Goal: Use online tool/utility: Utilize a website feature to perform a specific function

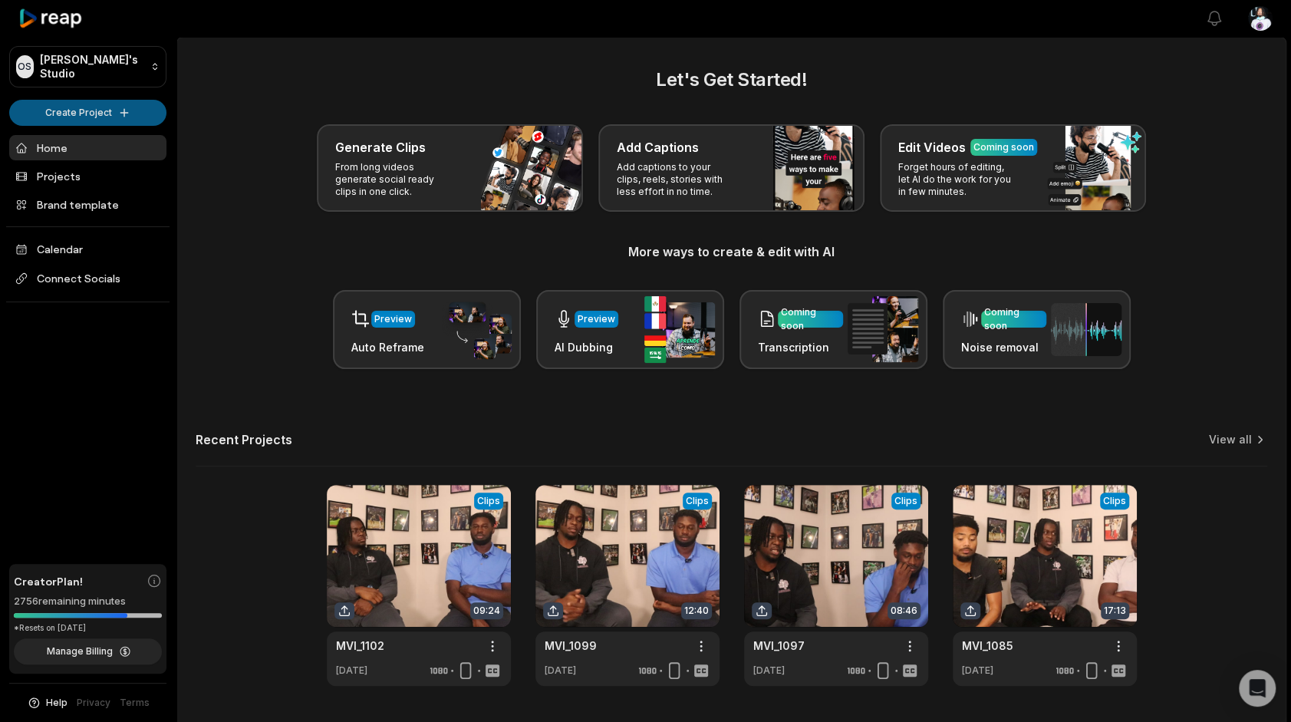
click at [76, 109] on html "OS [PERSON_NAME]'s Studio Create Project Home Projects Brand template Calendar …" at bounding box center [645, 361] width 1291 height 722
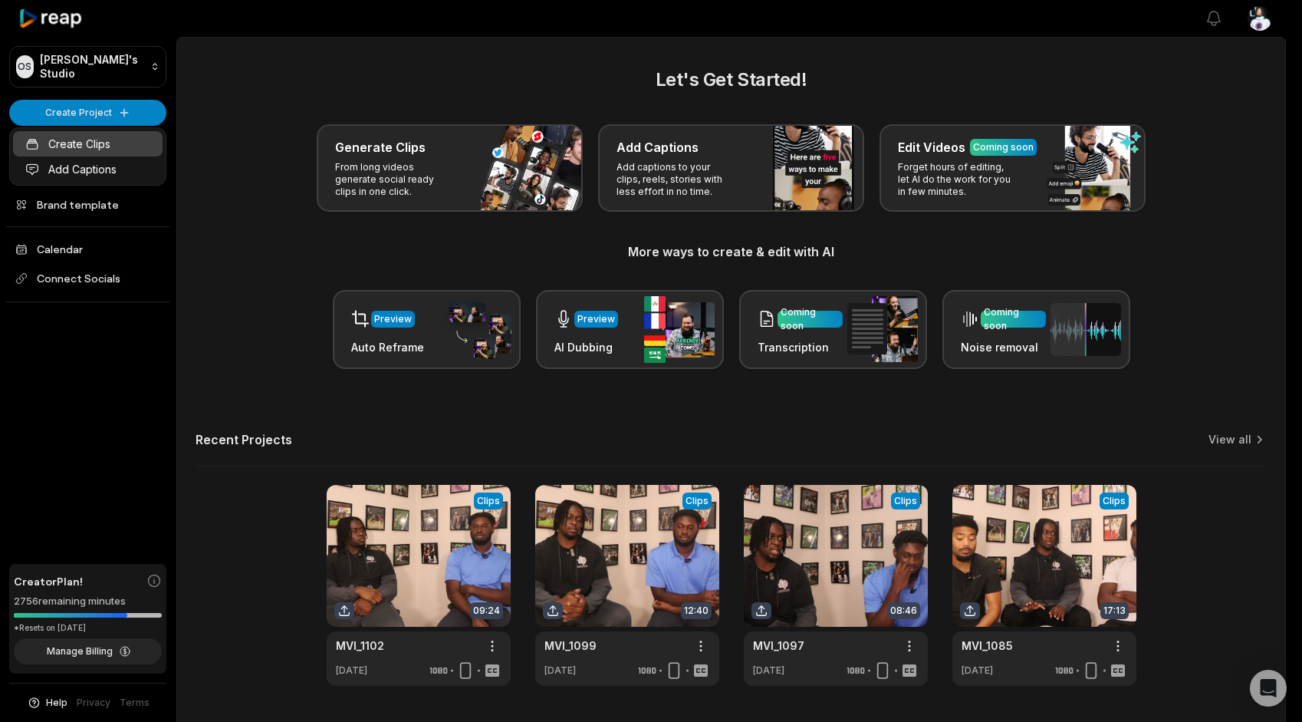
click at [87, 142] on link "Create Clips" at bounding box center [88, 143] width 150 height 25
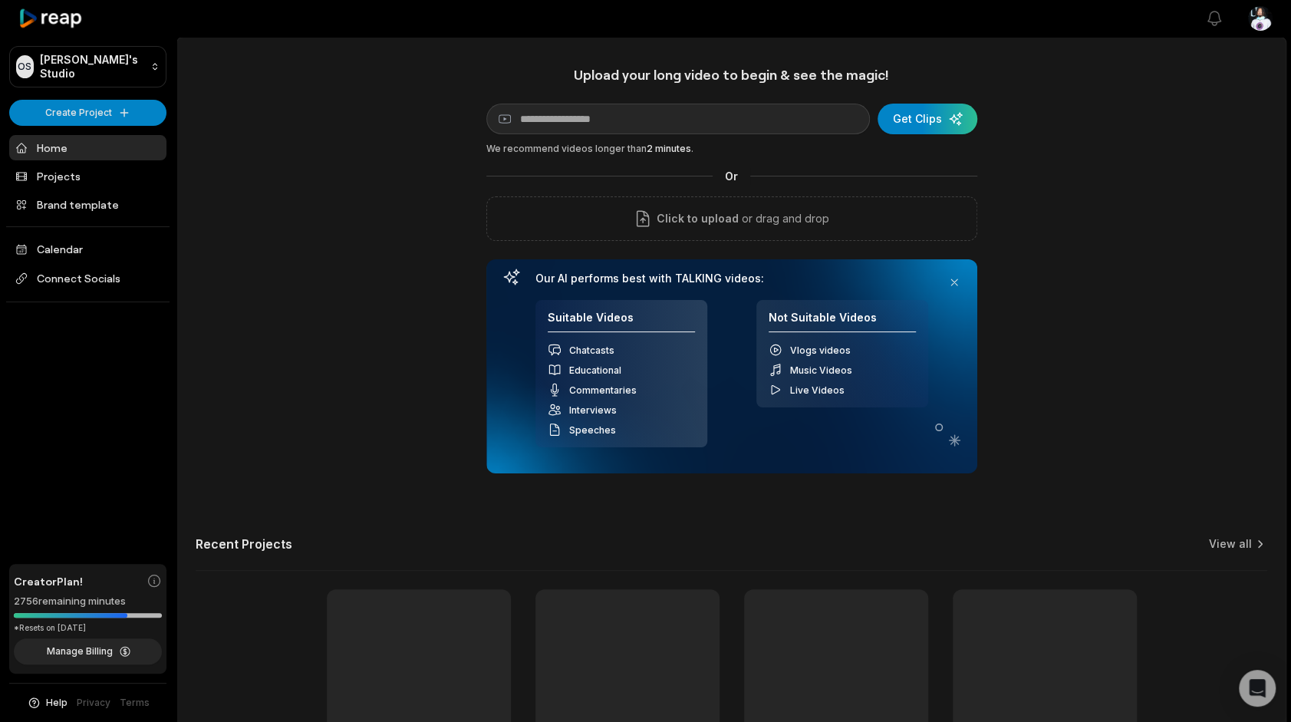
click at [571, 140] on div "Upload your long video to begin & see the magic! YouTube link Get Clips We reco…" at bounding box center [731, 269] width 491 height 407
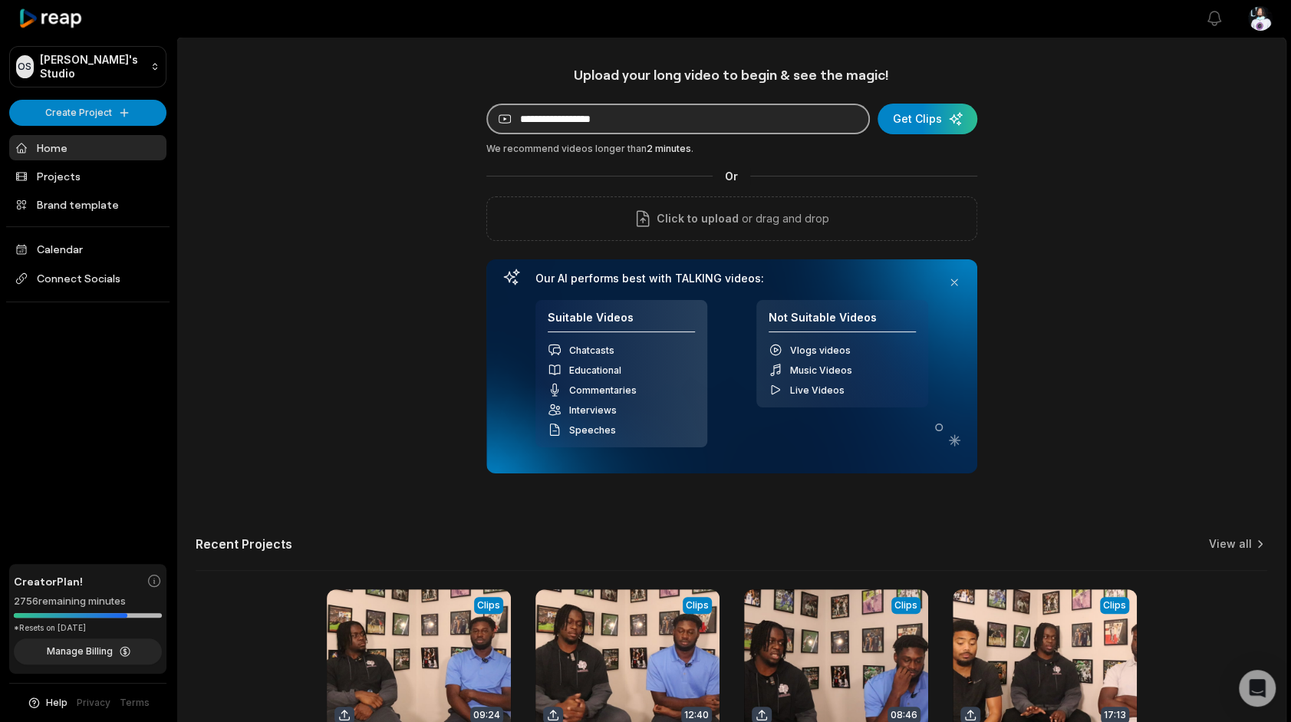
click at [564, 111] on input at bounding box center [677, 119] width 383 height 31
paste input "**********"
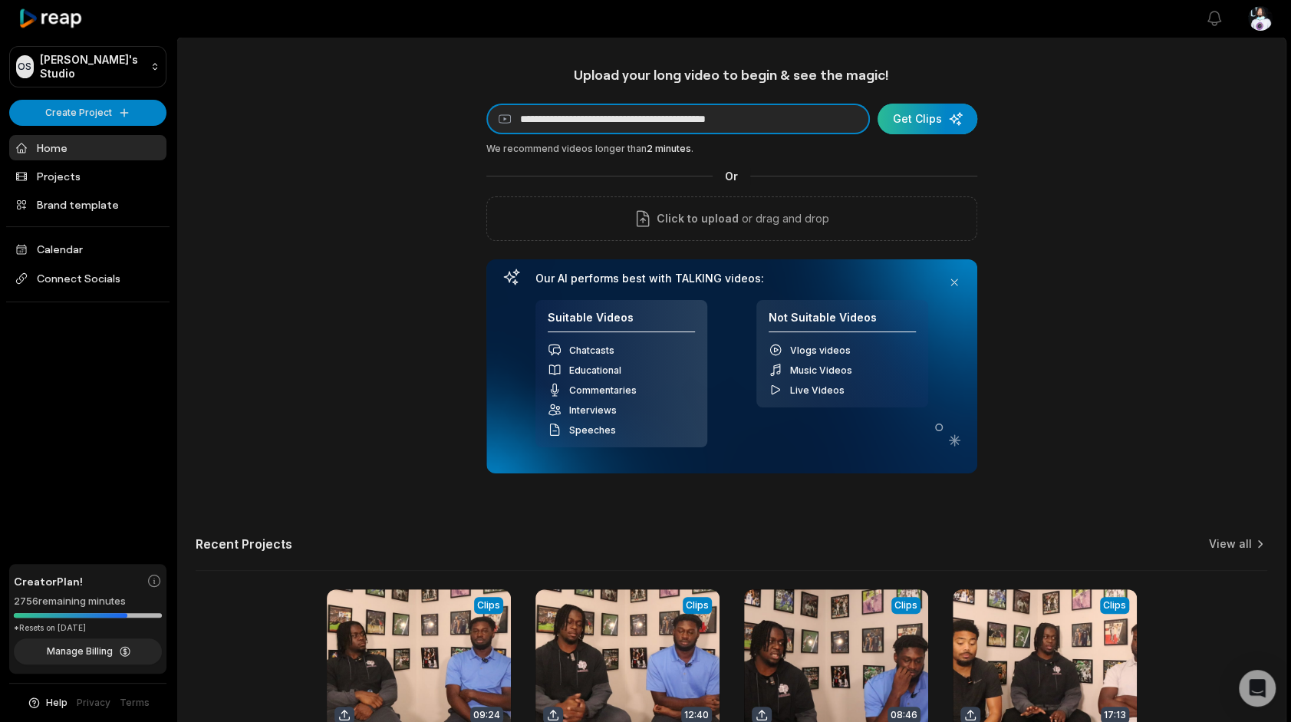
type input "**********"
click at [919, 112] on div "submit" at bounding box center [927, 119] width 100 height 31
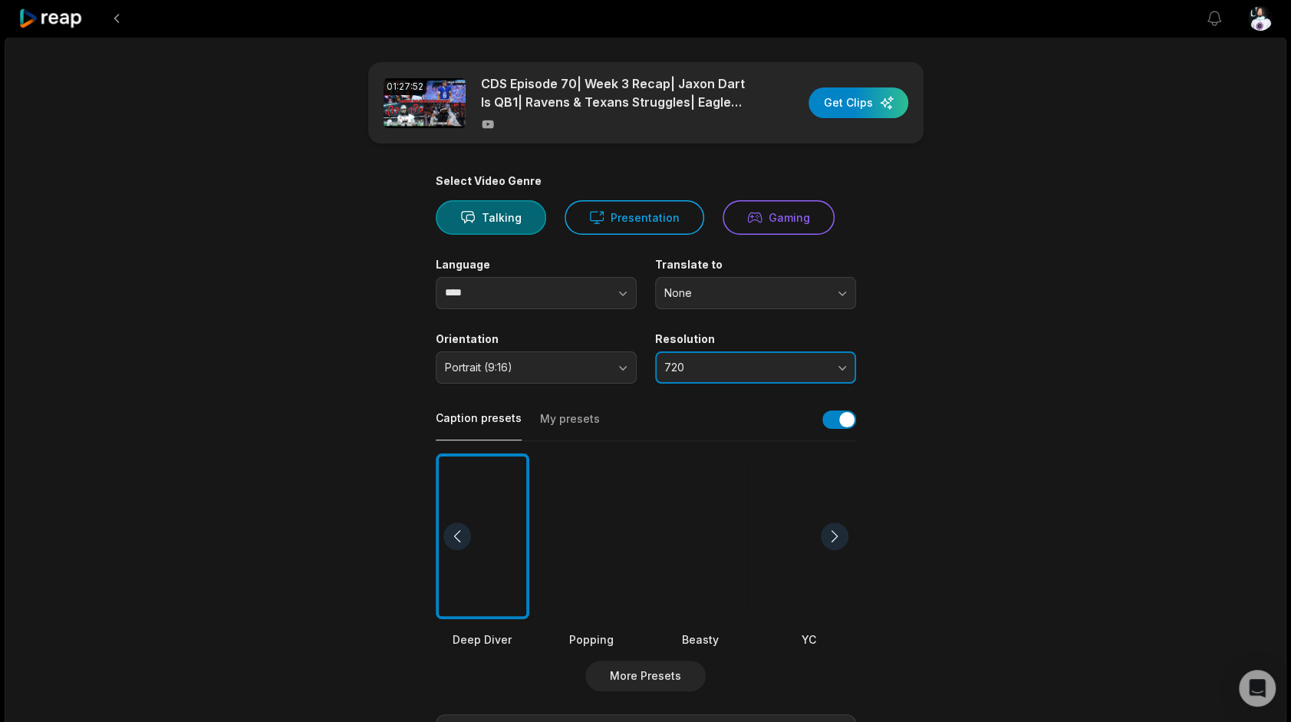
click at [747, 354] on button "720" at bounding box center [755, 367] width 201 height 32
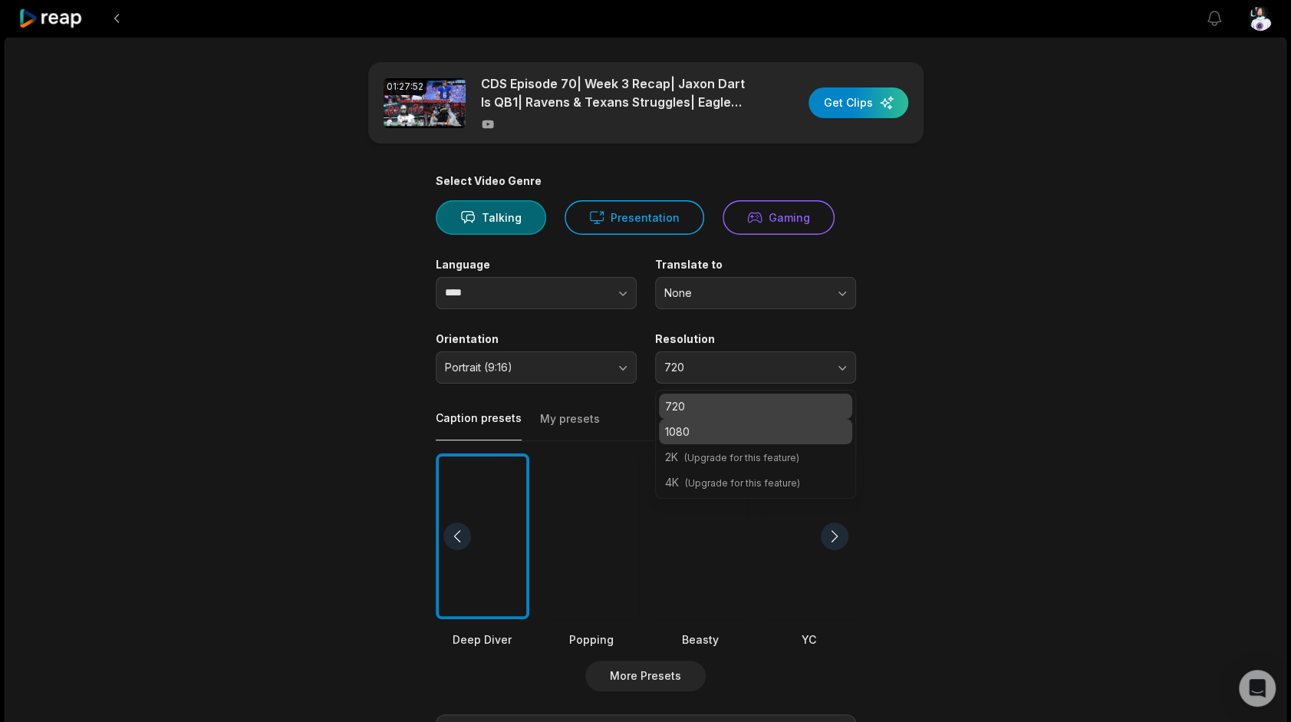
click at [753, 423] on p "1080" at bounding box center [755, 431] width 181 height 16
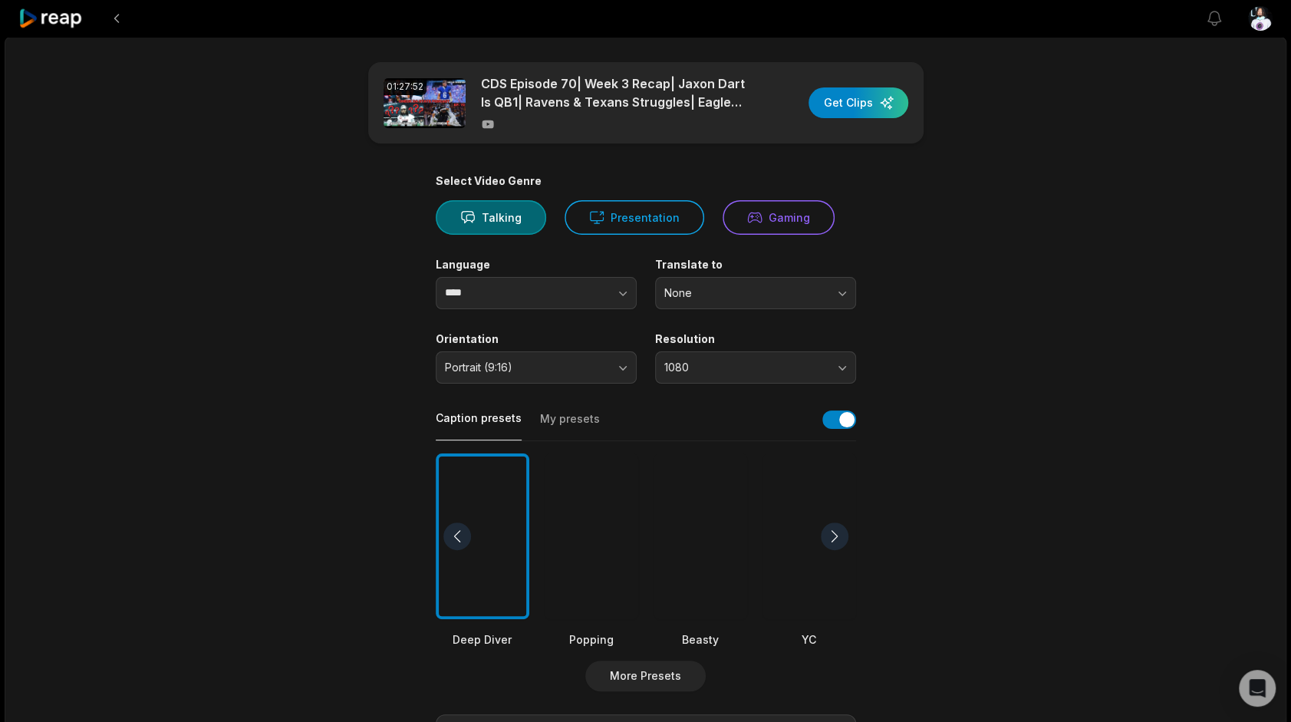
click at [590, 485] on div at bounding box center [591, 536] width 94 height 166
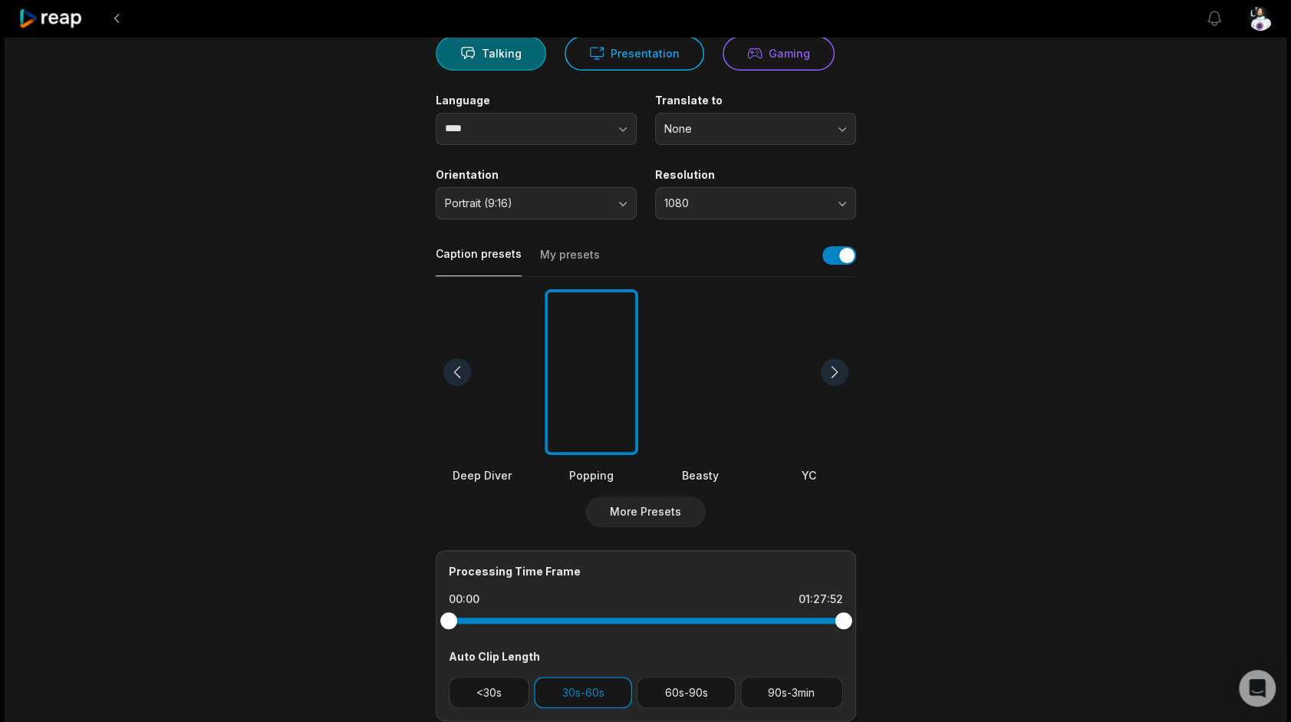
scroll to position [212, 0]
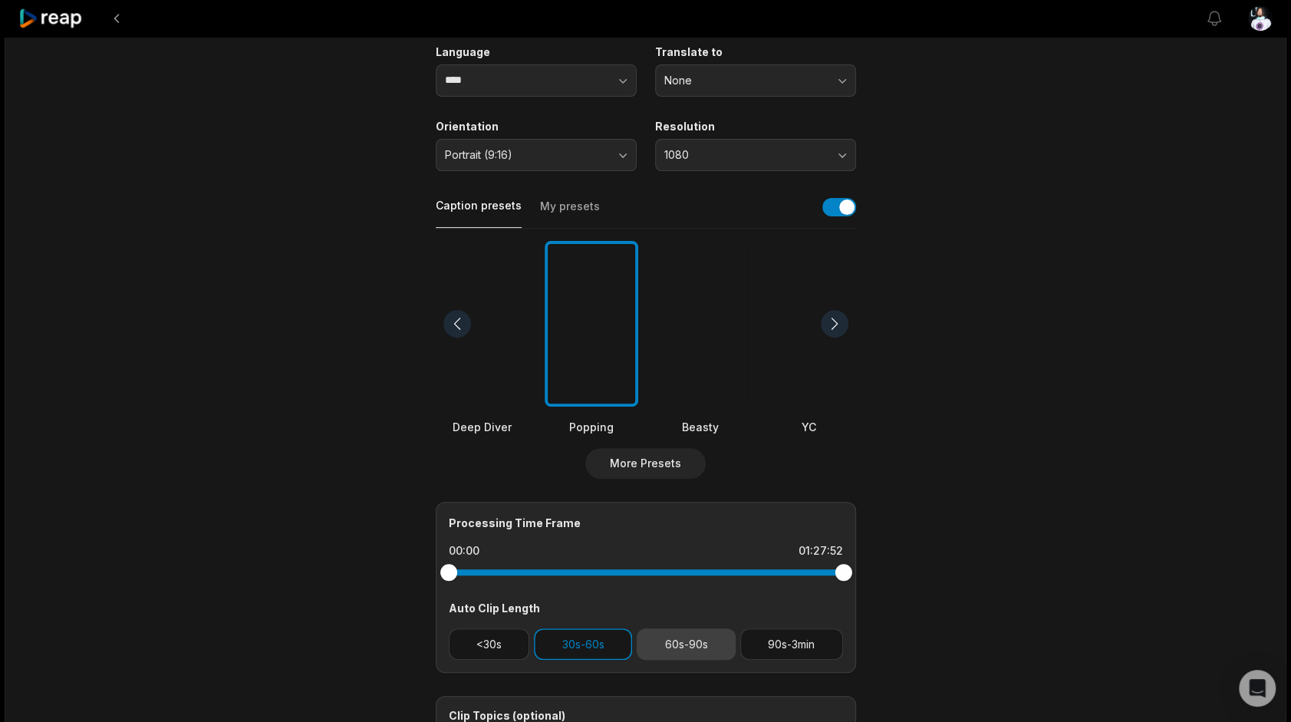
click at [677, 634] on button "60s-90s" at bounding box center [685, 643] width 99 height 31
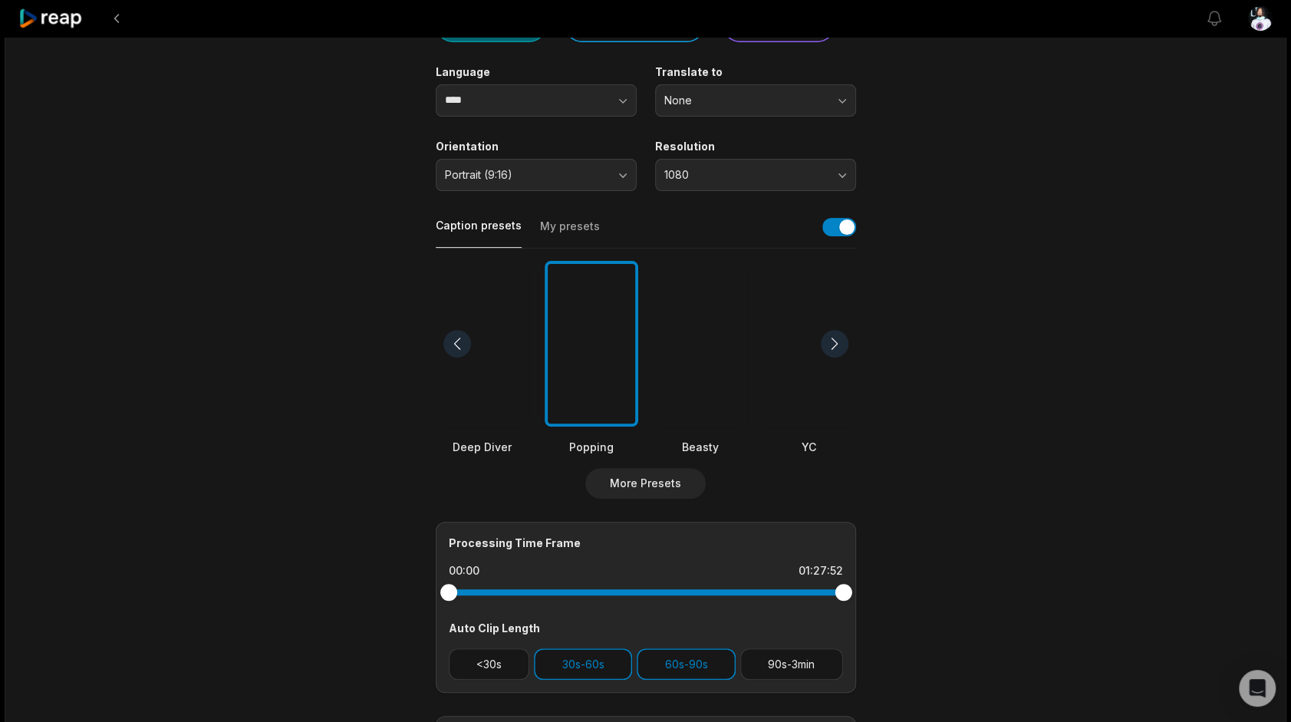
scroll to position [0, 0]
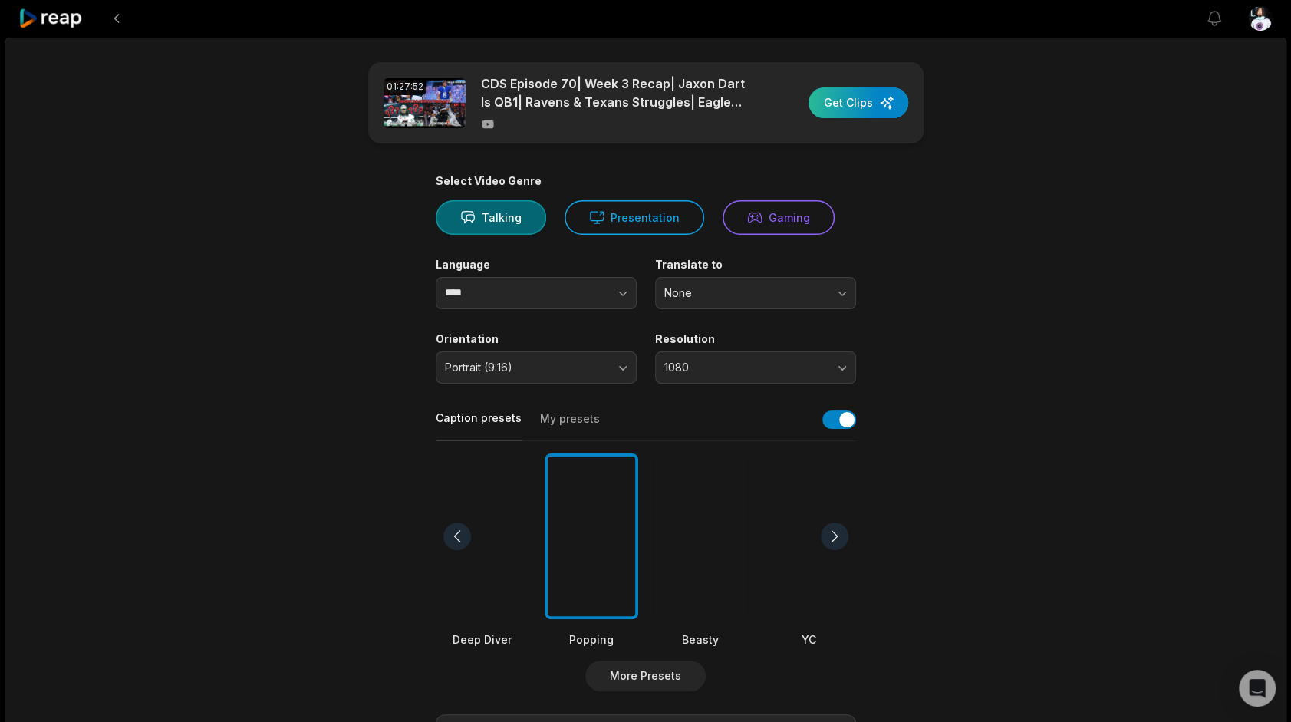
click at [873, 94] on div "button" at bounding box center [858, 102] width 100 height 31
